Goal: Navigation & Orientation: Find specific page/section

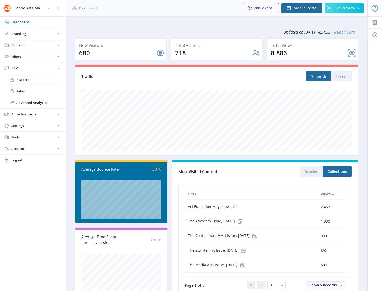
click at [347, 30] on link "Reload Data" at bounding box center [342, 31] width 24 height 5
click at [21, 43] on span "Content" at bounding box center [33, 44] width 45 height 5
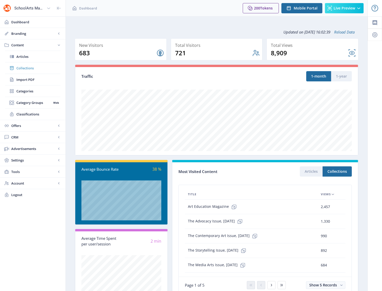
click at [26, 69] on span "Collections" at bounding box center [38, 67] width 44 height 5
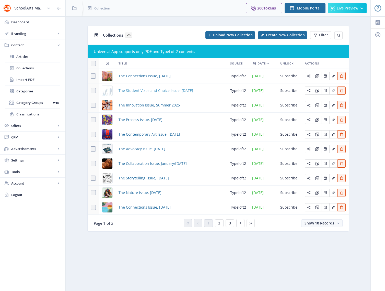
click at [146, 89] on span "The Student Voice and Choice Issue, [DATE]" at bounding box center [156, 90] width 75 height 6
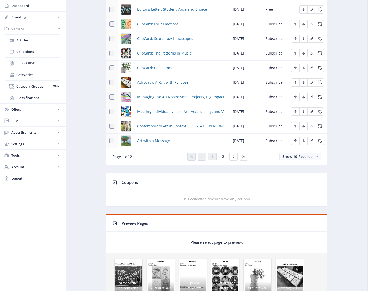
scroll to position [235, 0]
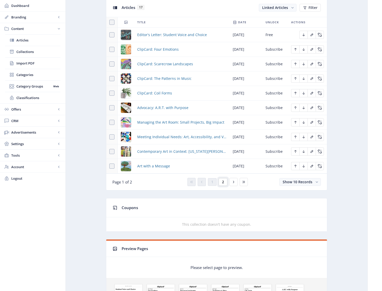
click at [224, 183] on button "2" at bounding box center [222, 182] width 9 height 8
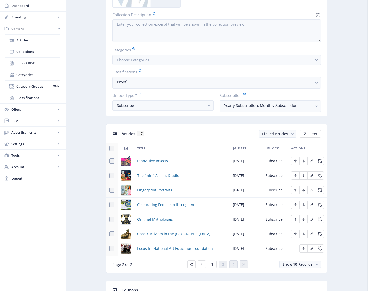
scroll to position [96, 0]
